Goal: Task Accomplishment & Management: Complete application form

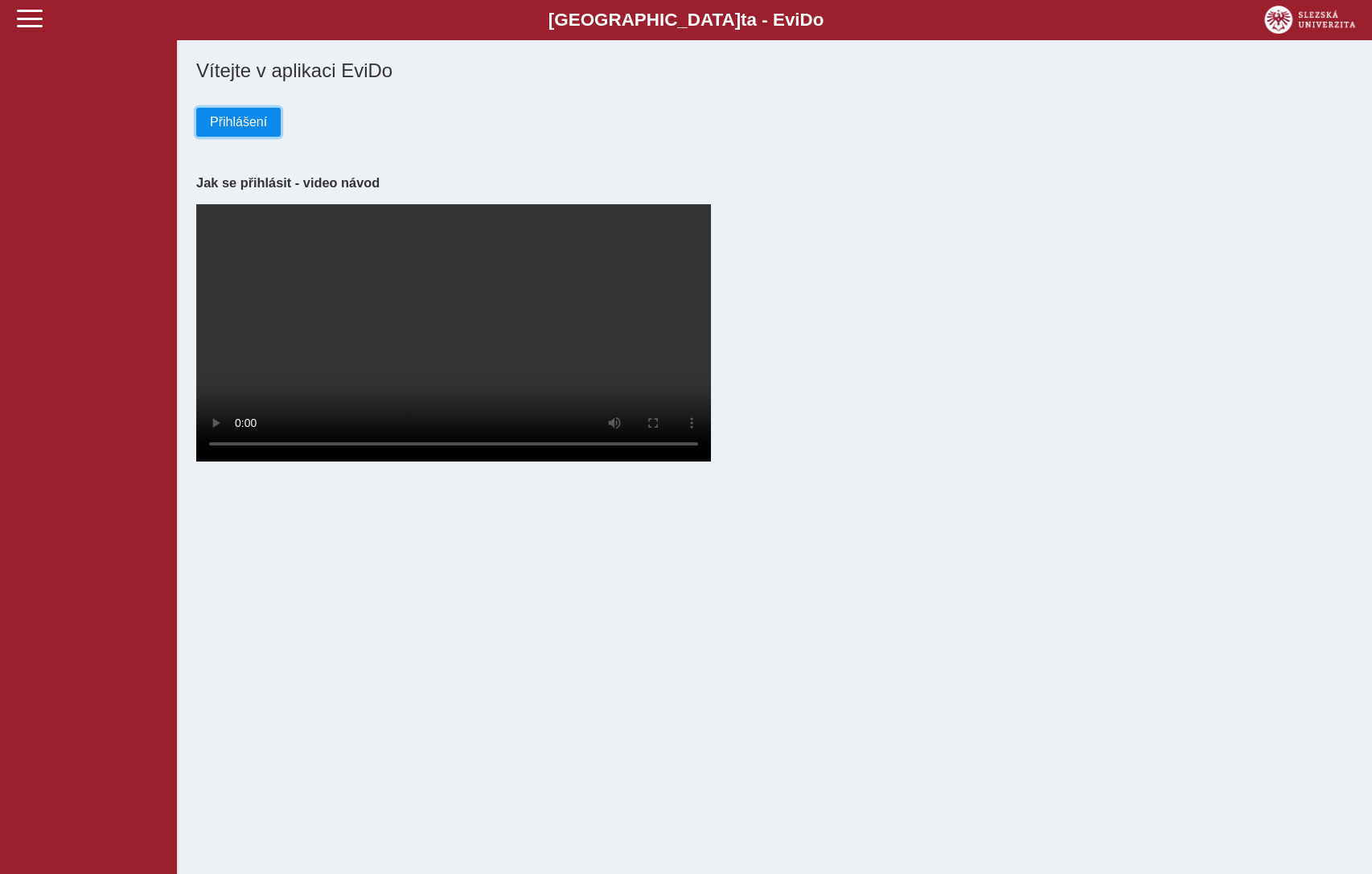
click at [238, 129] on span "Přihlášení" at bounding box center [238, 122] width 57 height 15
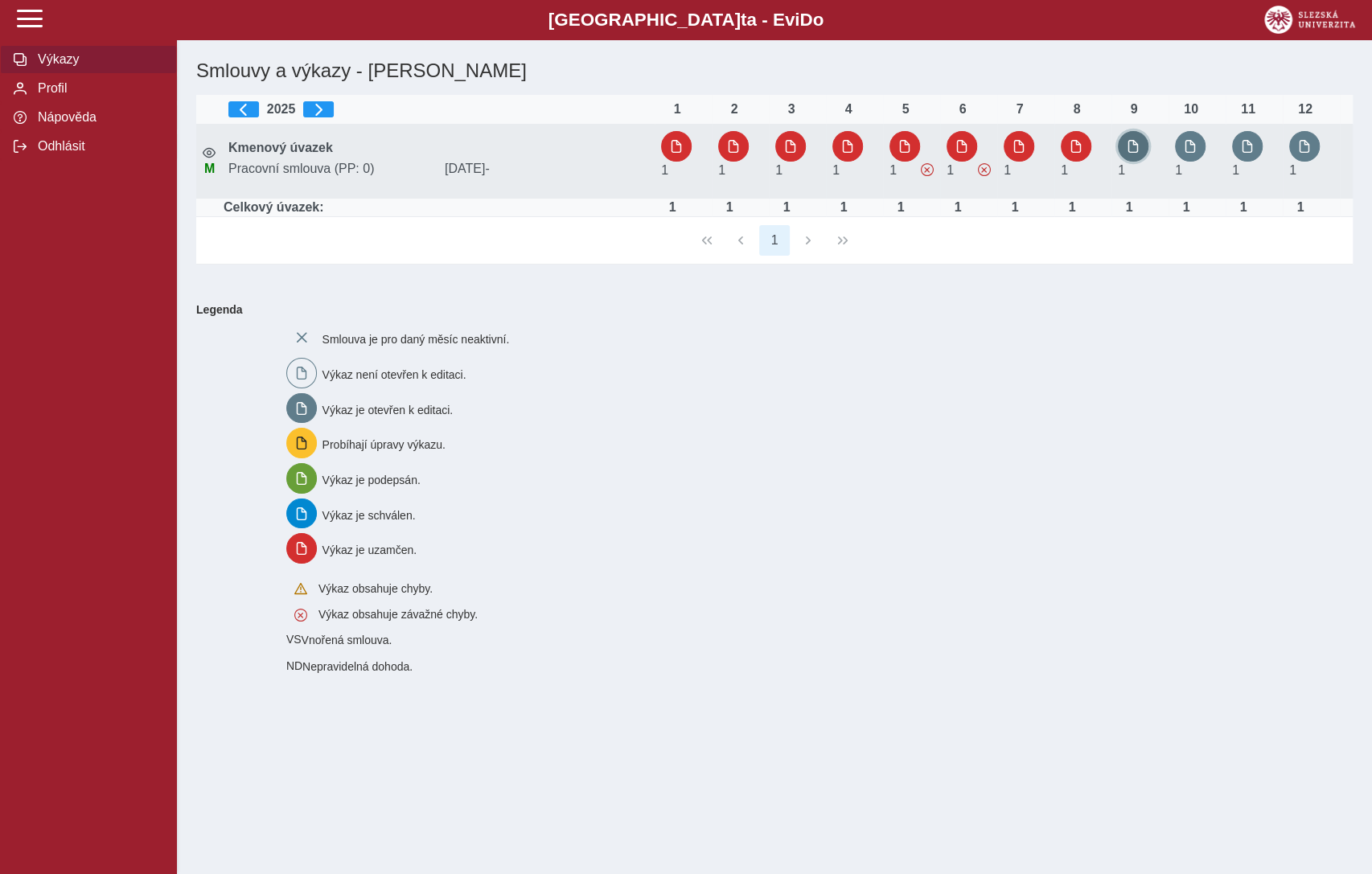
click at [1135, 143] on span "button" at bounding box center [1133, 146] width 13 height 13
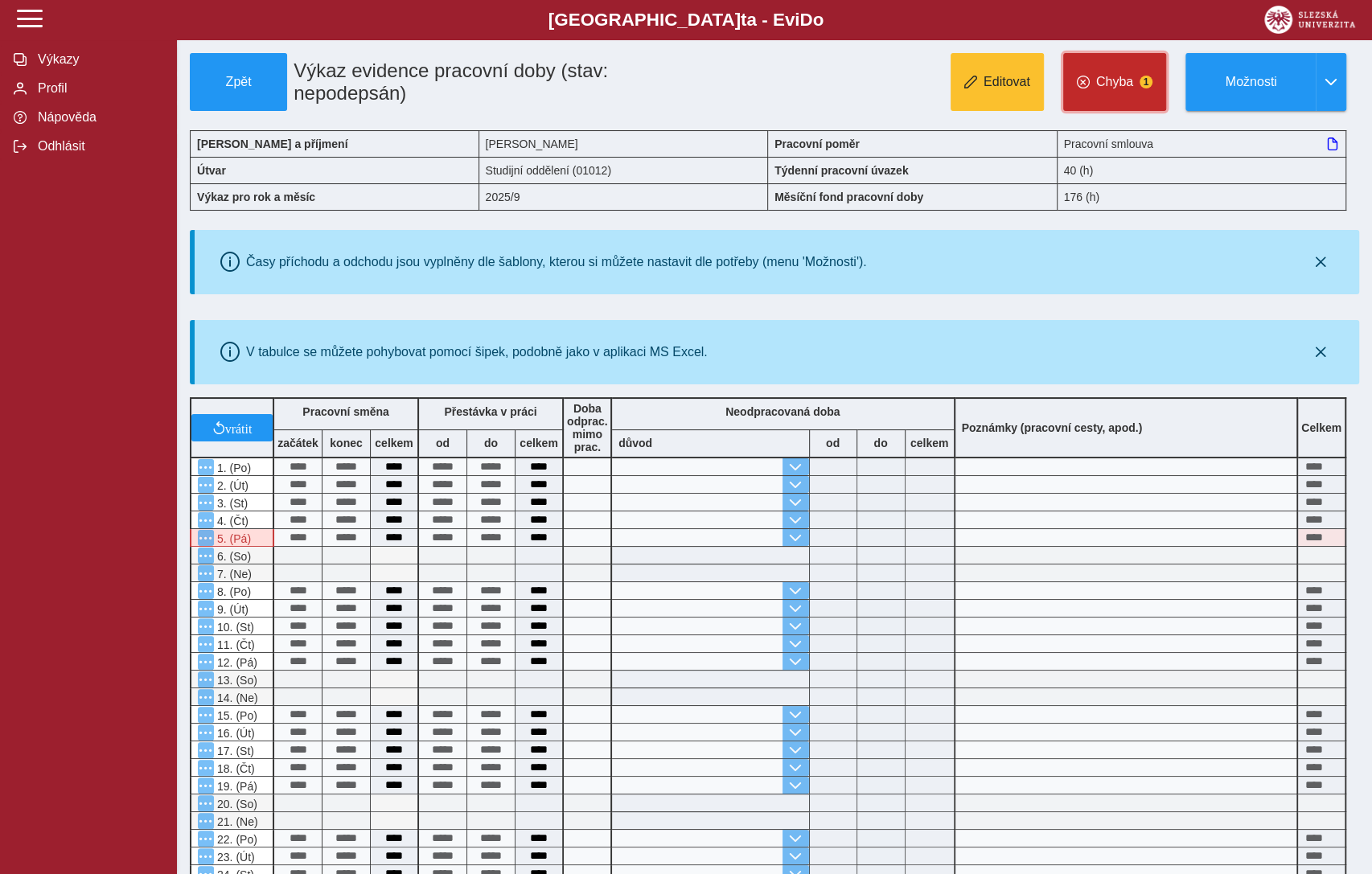
click at [1120, 76] on span "Chyba" at bounding box center [1114, 81] width 37 height 15
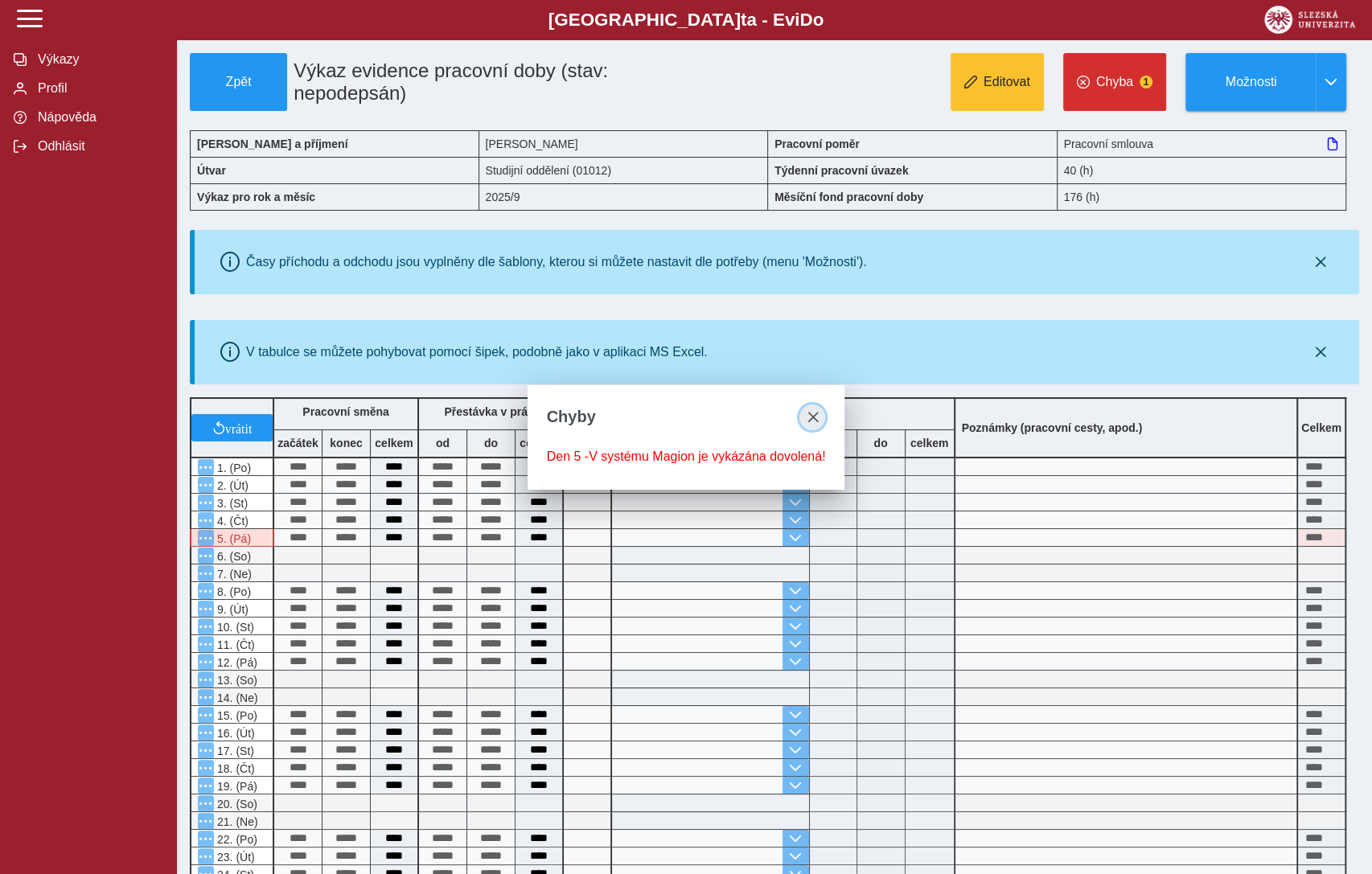
click at [819, 409] on button "close" at bounding box center [812, 417] width 26 height 26
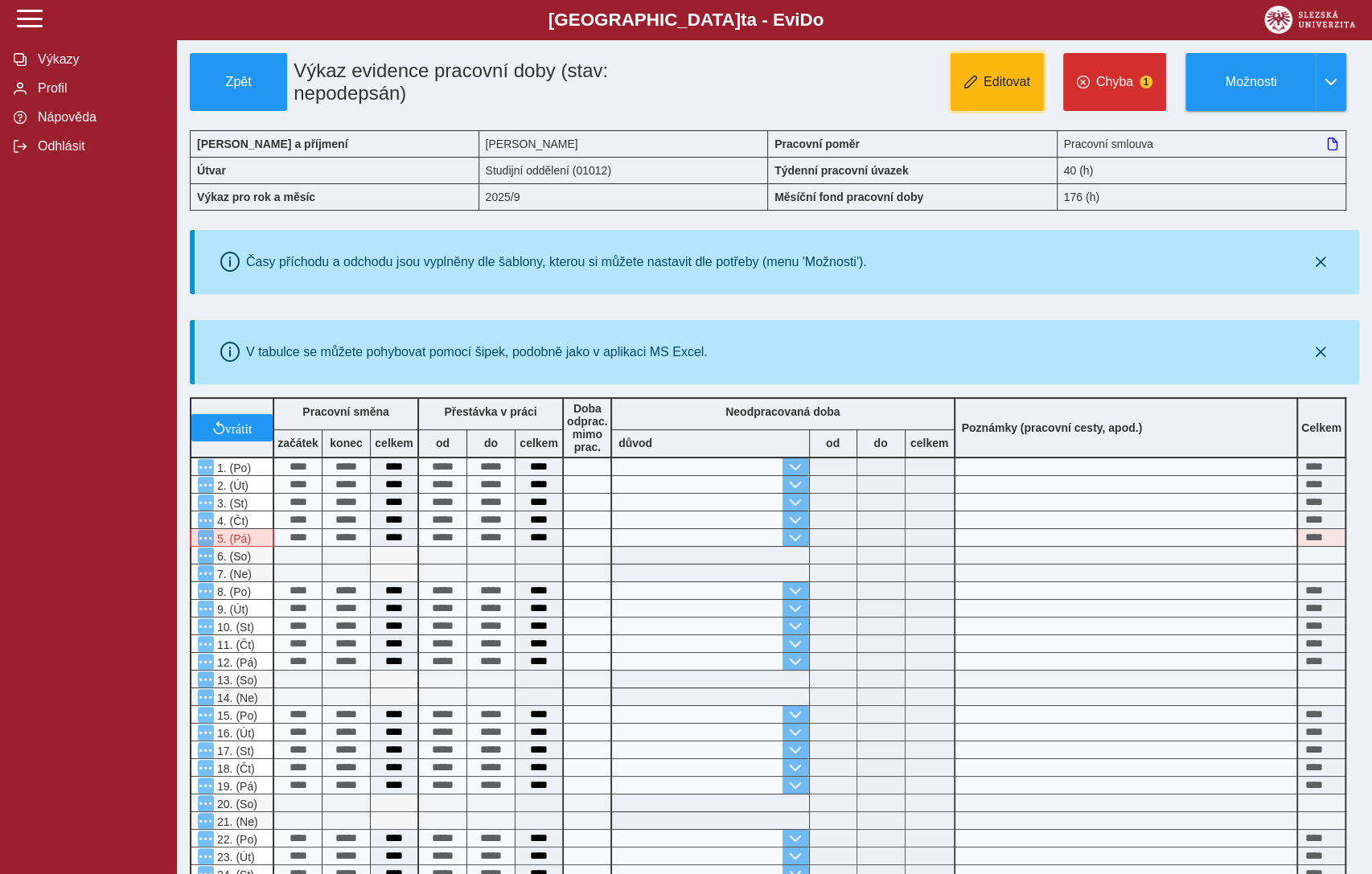
click at [992, 86] on span "Editovat" at bounding box center [1007, 81] width 46 height 15
type input "**********"
type input "****"
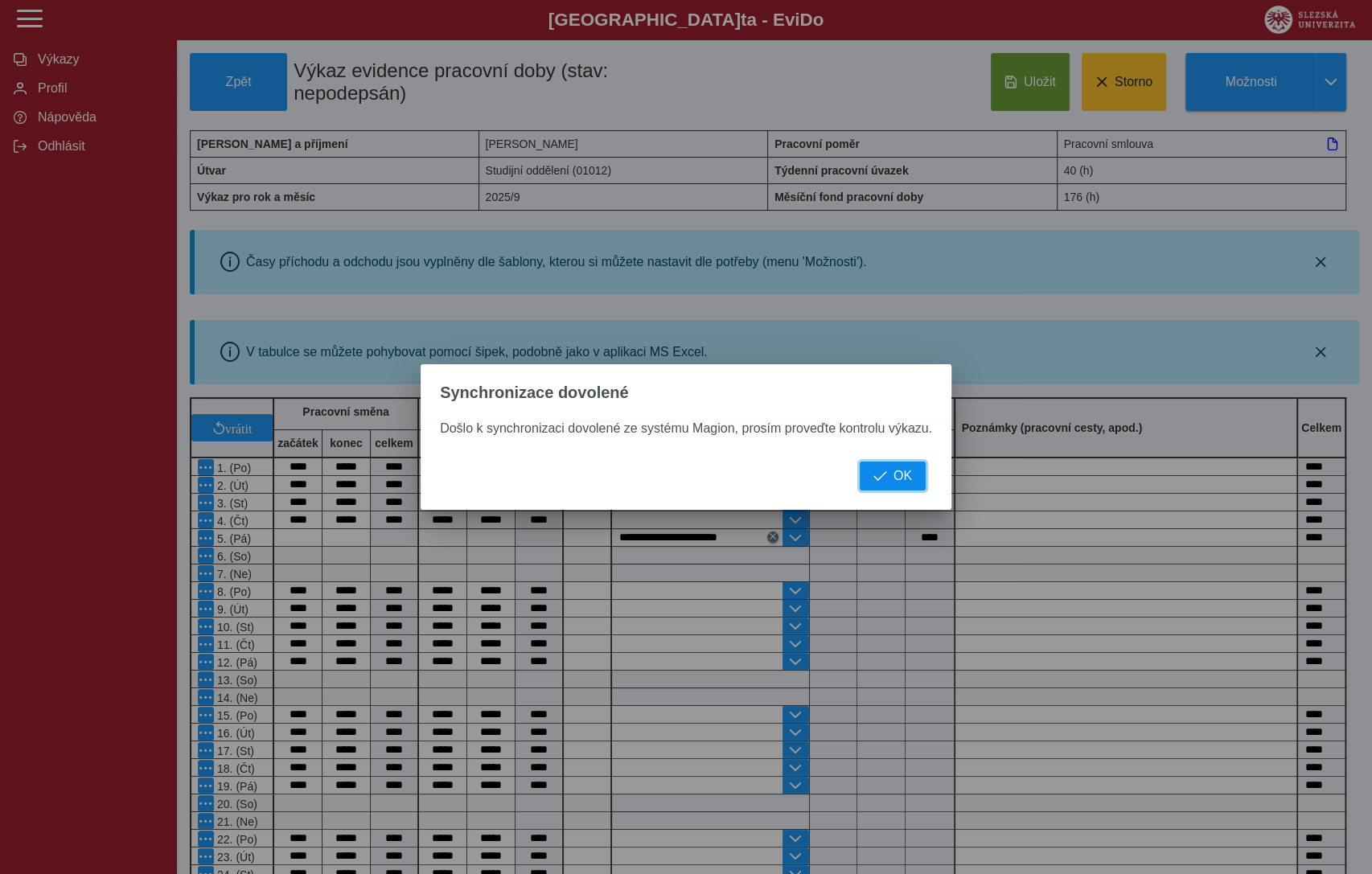
click at [914, 475] on button "OK" at bounding box center [892, 476] width 66 height 29
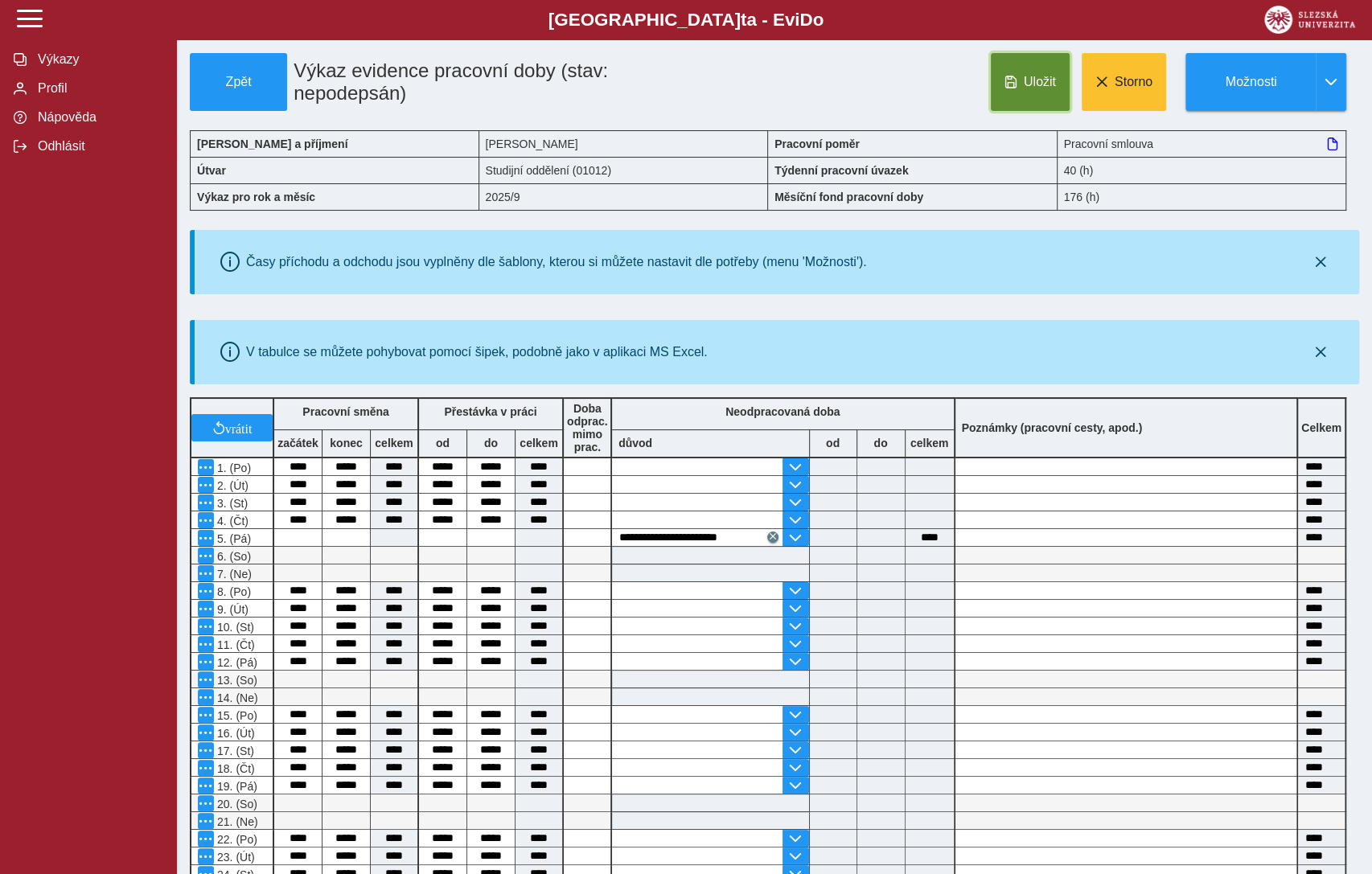
click at [1017, 76] on span at bounding box center [1010, 81] width 13 height 13
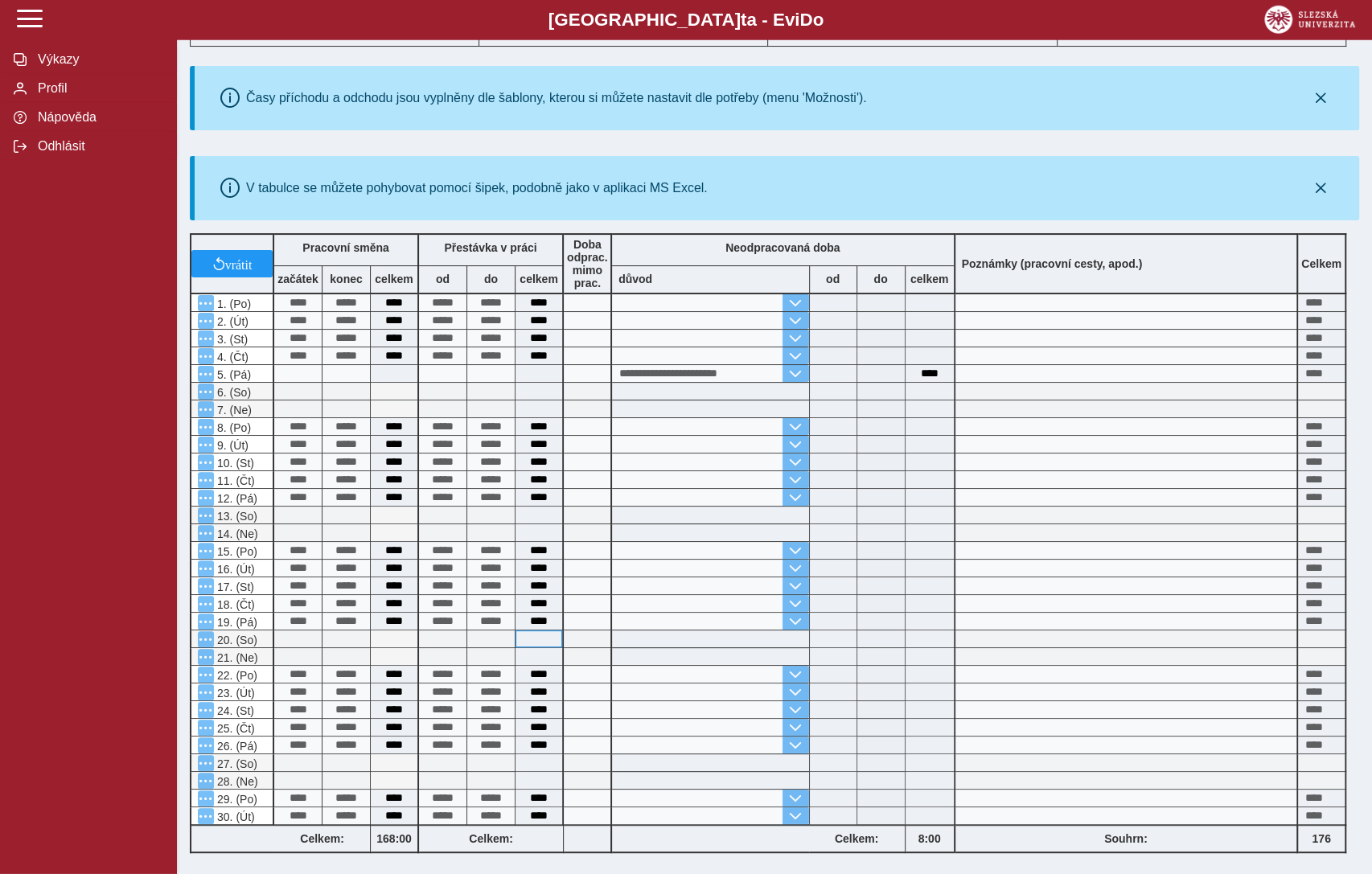
scroll to position [341, 0]
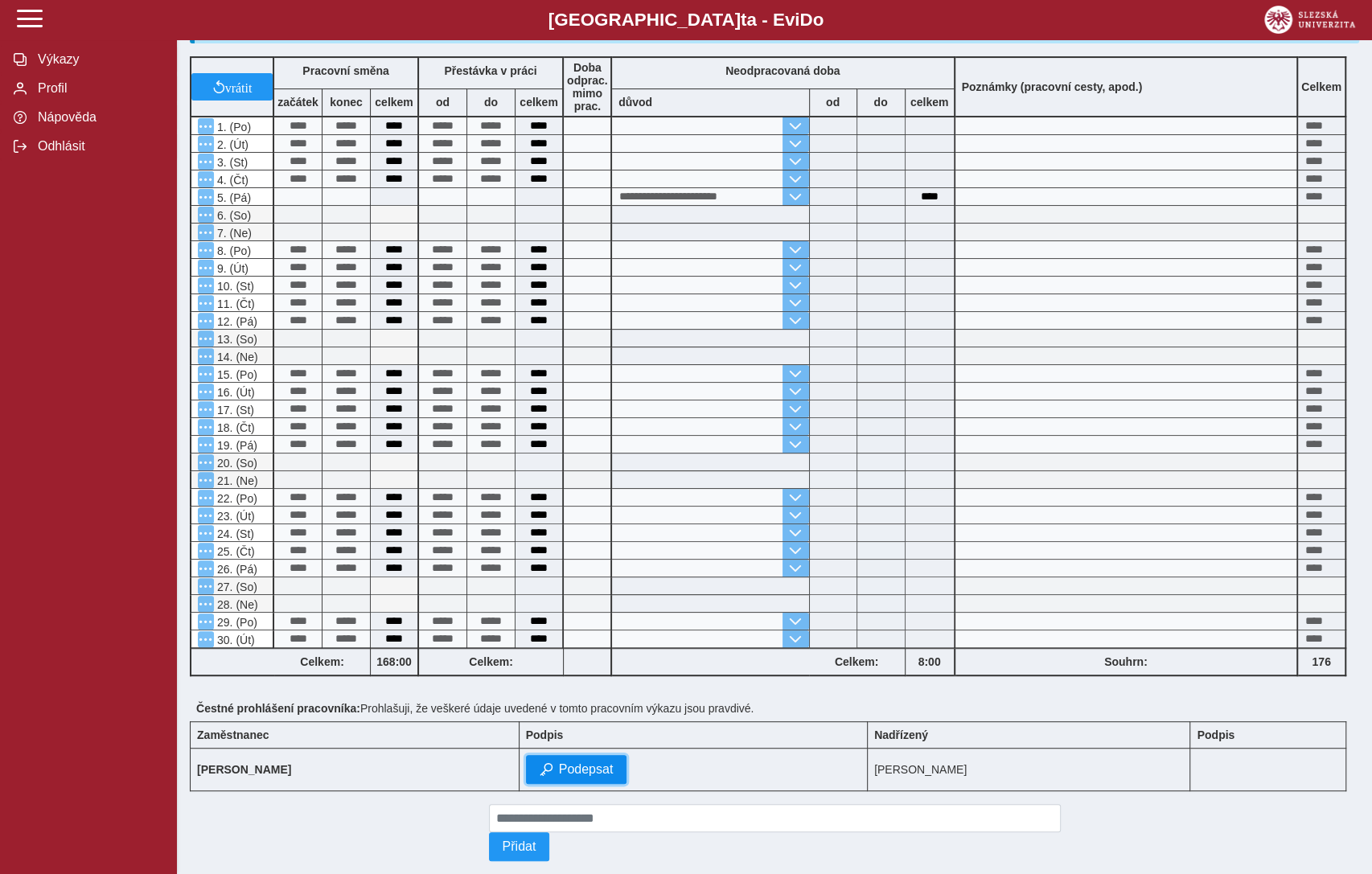
click at [552, 757] on button "Podepsat" at bounding box center [577, 769] width 101 height 29
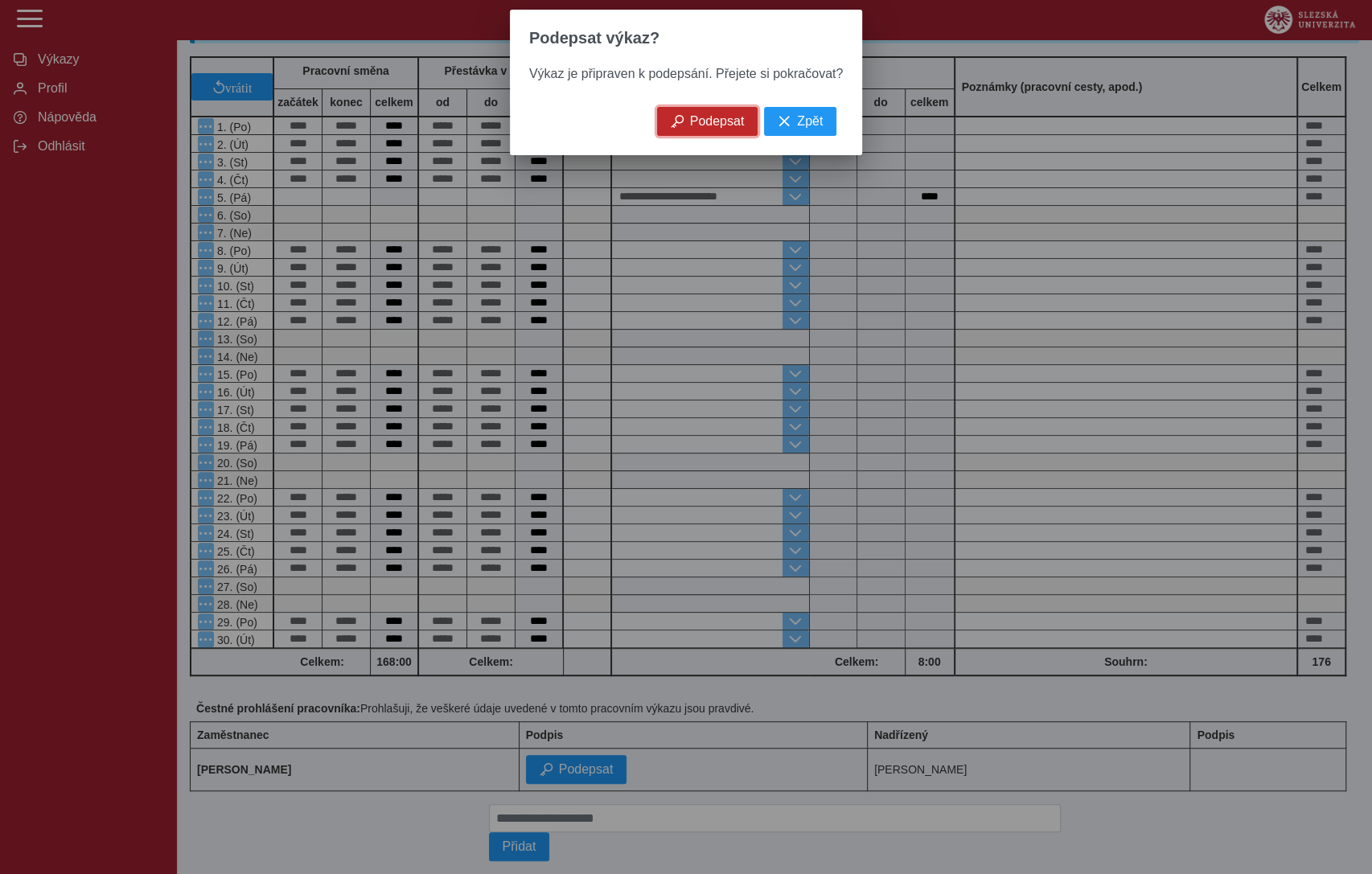
click at [723, 136] on button "Podepsat" at bounding box center [708, 122] width 101 height 29
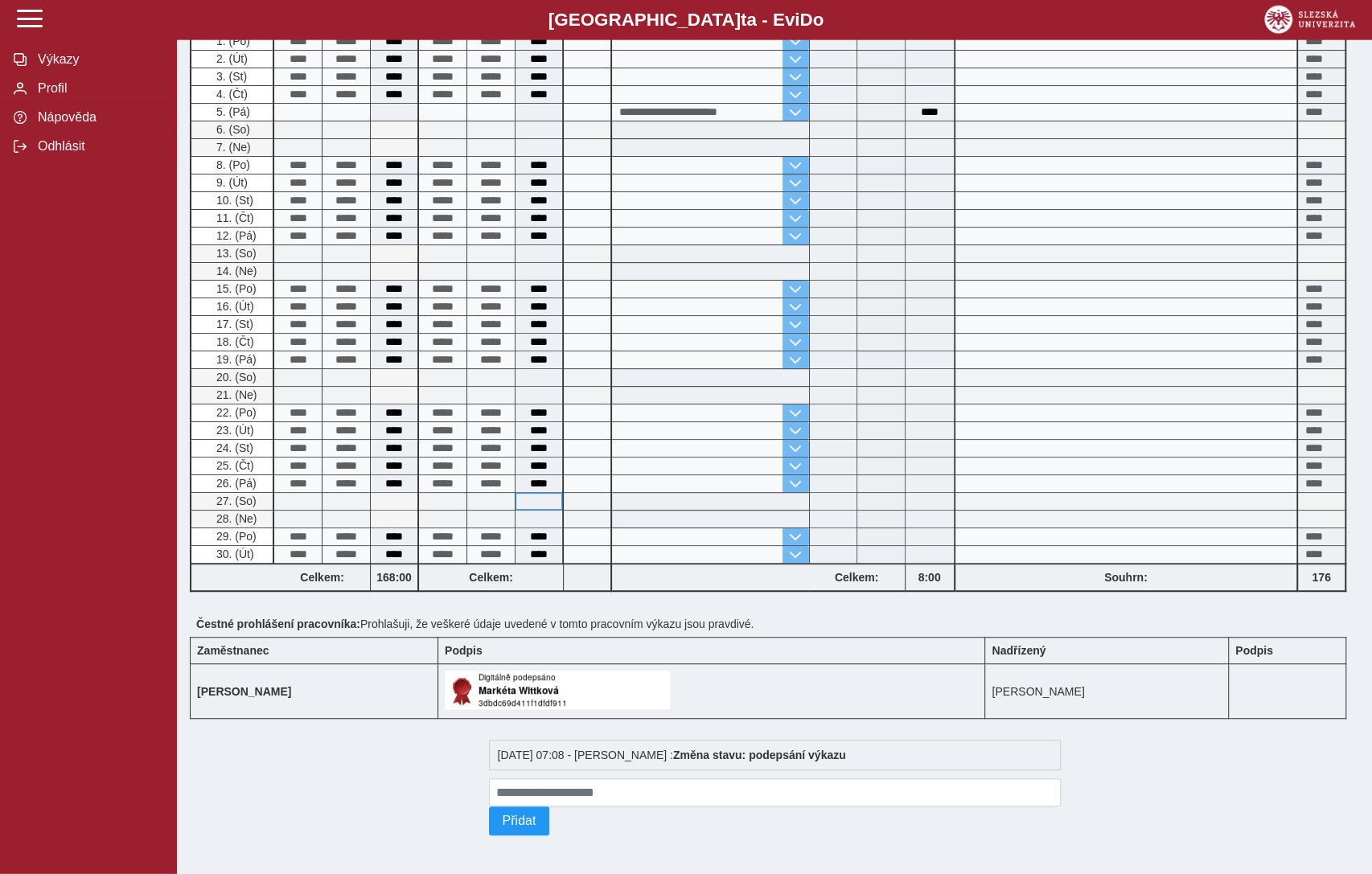
scroll to position [428, 0]
click at [73, 67] on span "Výkazy" at bounding box center [98, 59] width 130 height 15
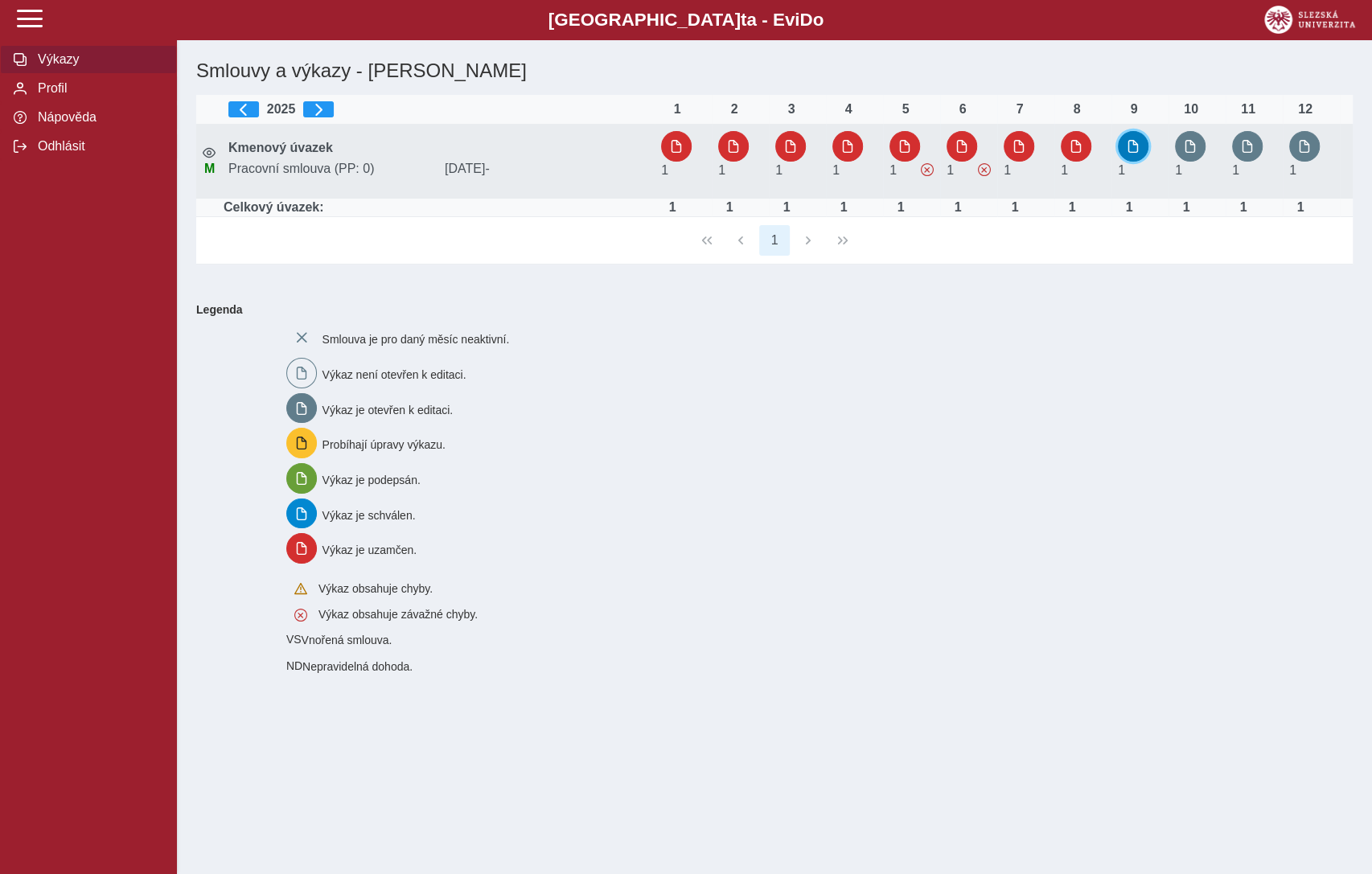
click at [1135, 147] on span "button" at bounding box center [1133, 146] width 13 height 13
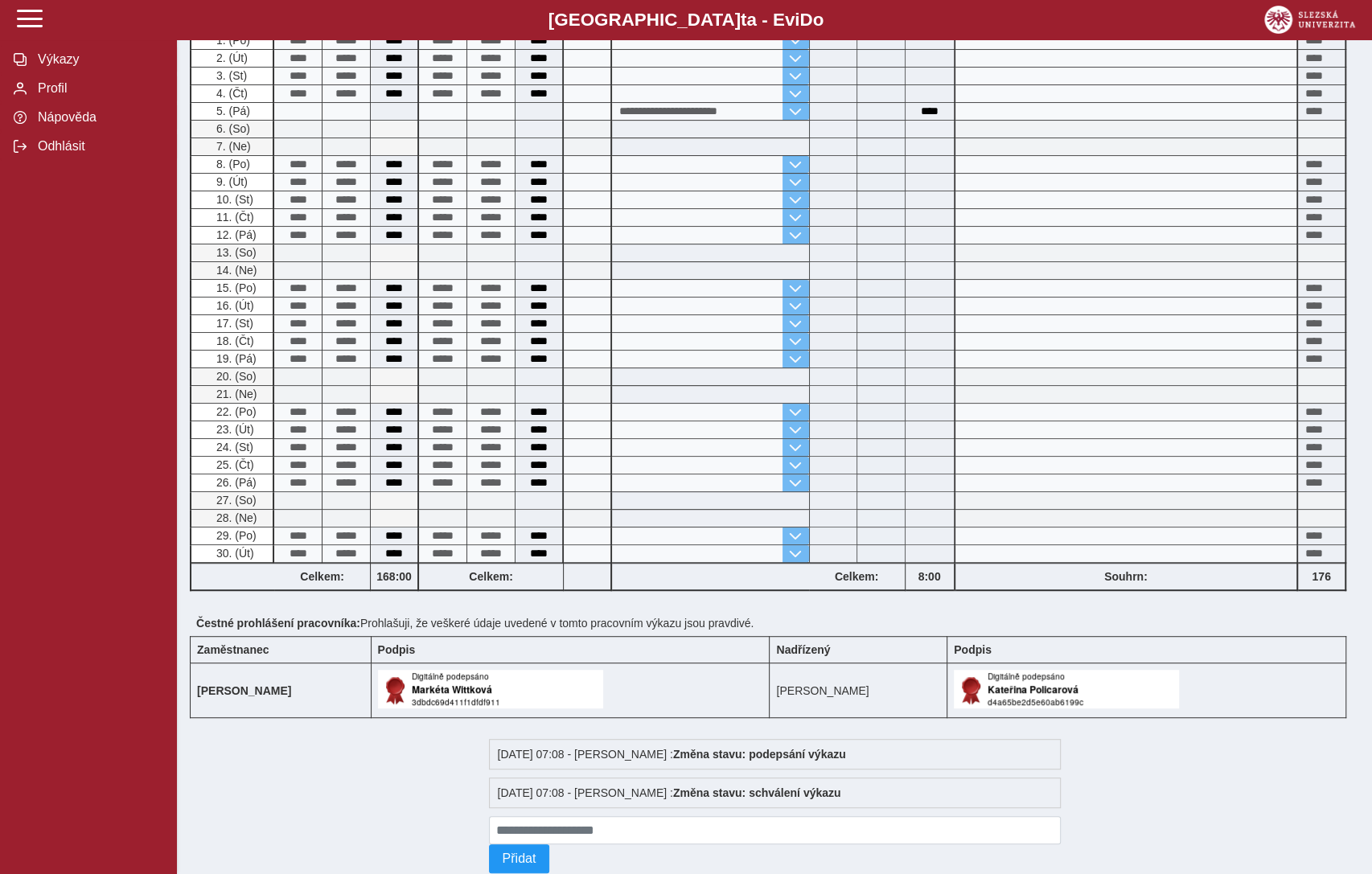
scroll to position [466, 0]
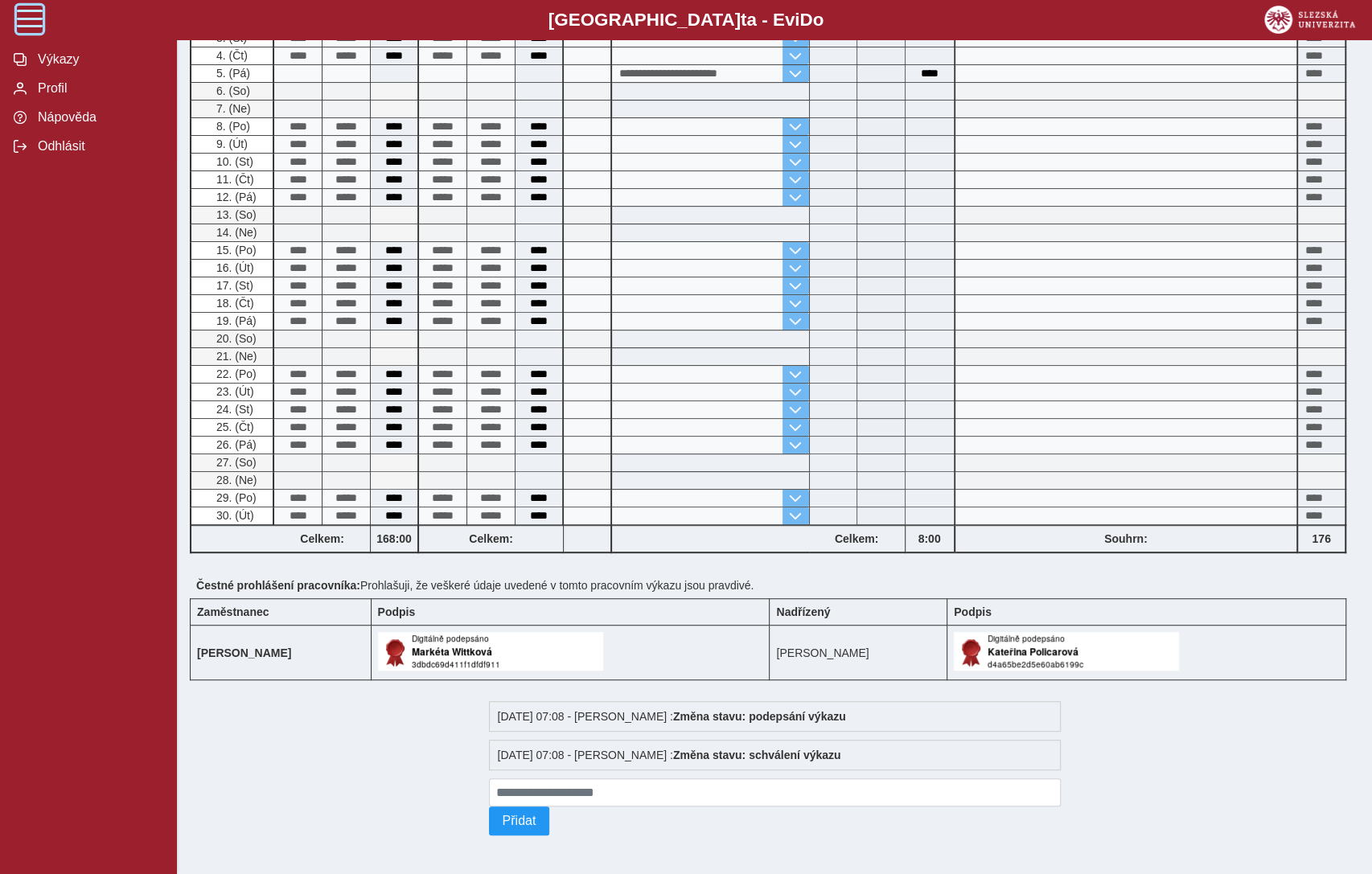
click at [29, 15] on span at bounding box center [30, 19] width 26 height 26
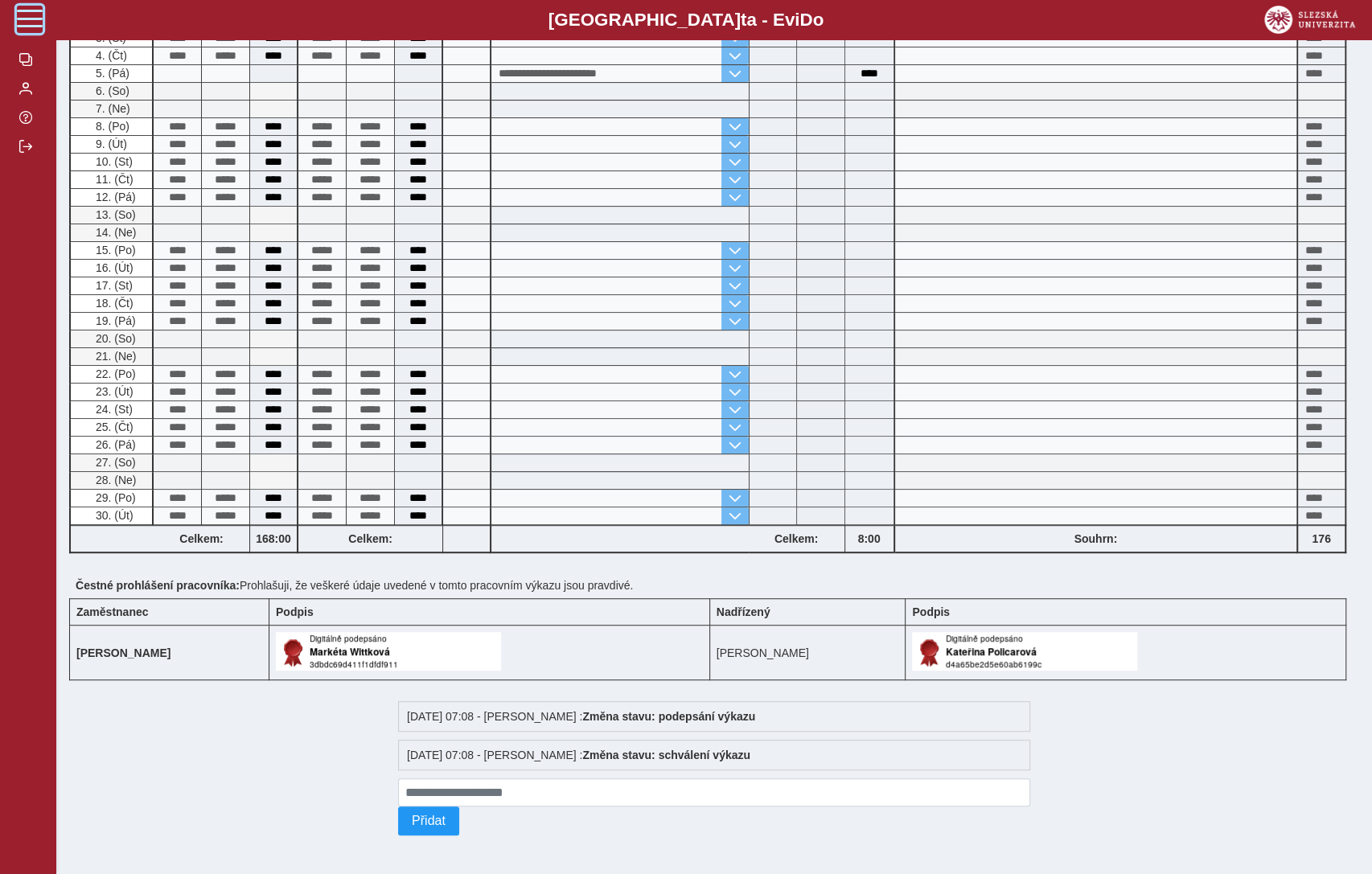
scroll to position [444, 0]
drag, startPoint x: 9, startPoint y: 184, endPoint x: 16, endPoint y: 195, distance: 13.0
click at [9, 161] on button "button" at bounding box center [28, 147] width 57 height 29
click at [18, 161] on button "button" at bounding box center [28, 147] width 57 height 29
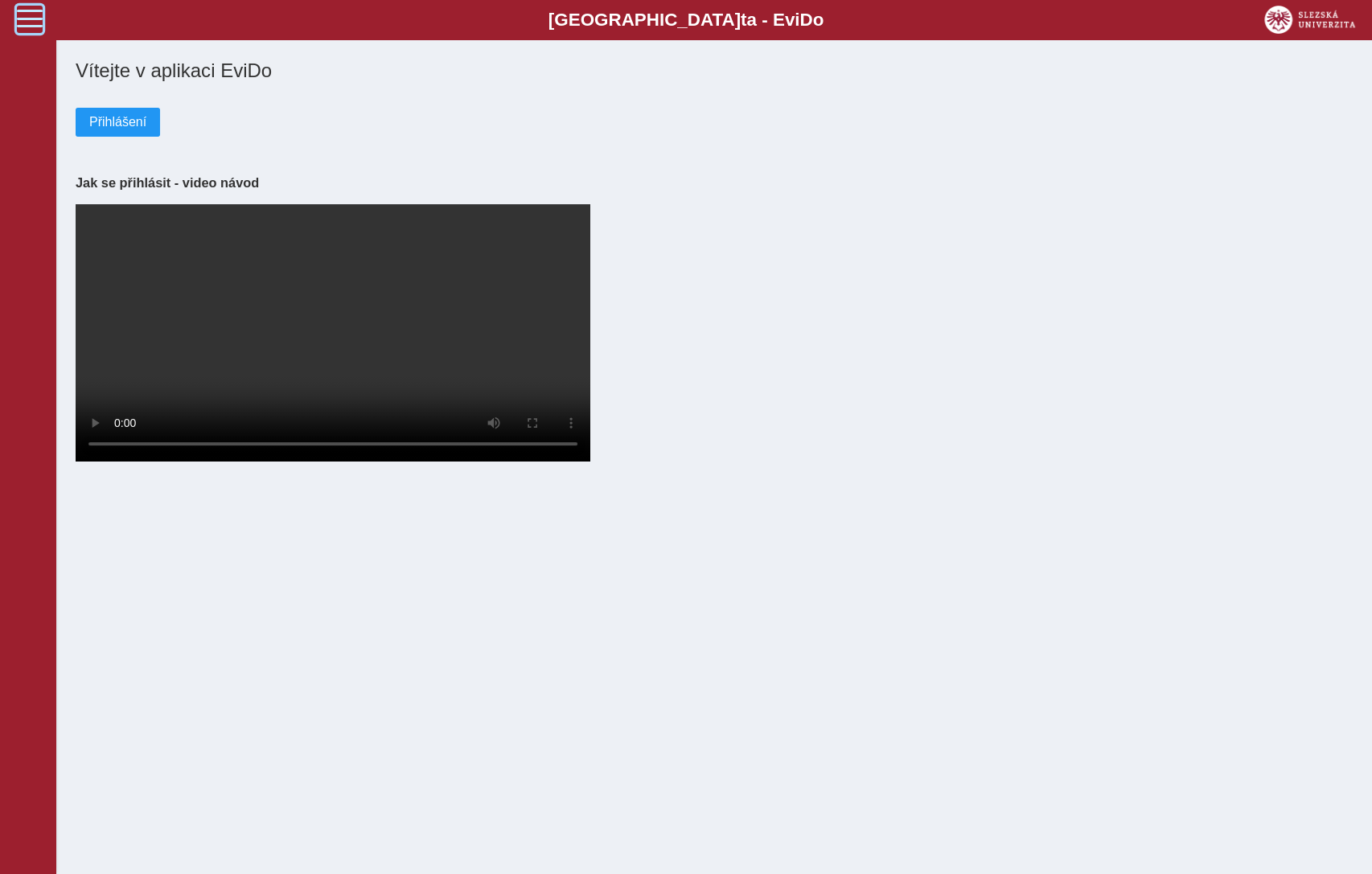
click at [20, 24] on span at bounding box center [30, 19] width 26 height 26
